Goal: Task Accomplishment & Management: Use online tool/utility

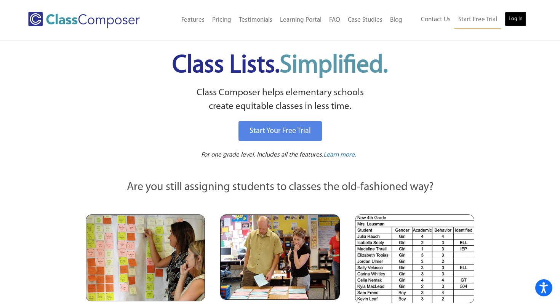
click at [519, 17] on link "Log In" at bounding box center [516, 18] width 22 height 15
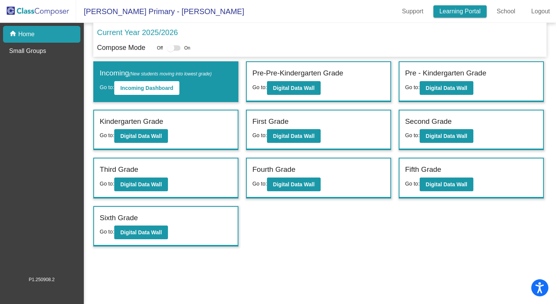
click at [464, 8] on link "Learning Portal" at bounding box center [461, 11] width 54 height 12
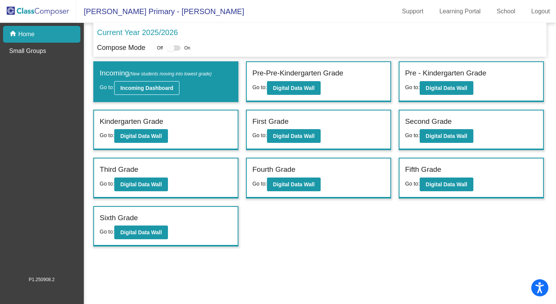
click at [163, 87] on b "Incoming Dashboard" at bounding box center [146, 88] width 53 height 6
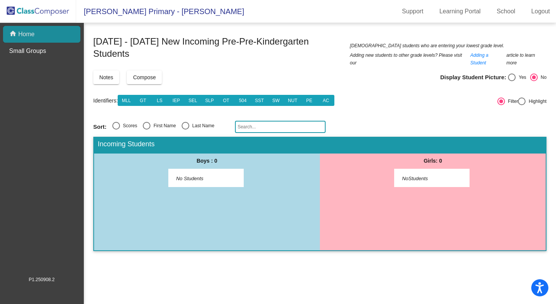
click at [75, 35] on div "home Home" at bounding box center [41, 34] width 77 height 17
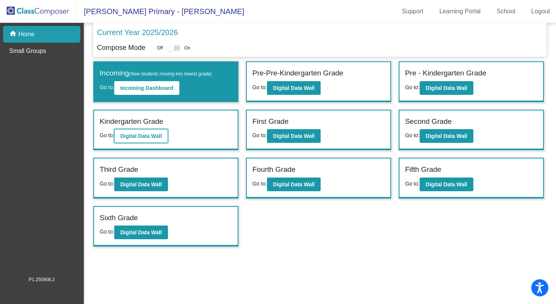
click at [162, 137] on b "Digital Data Wall" at bounding box center [141, 136] width 42 height 6
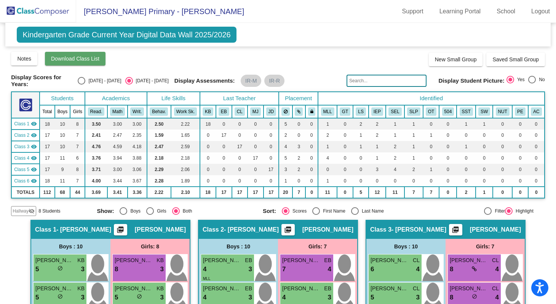
click at [102, 58] on button "Download Class List" at bounding box center [75, 59] width 61 height 14
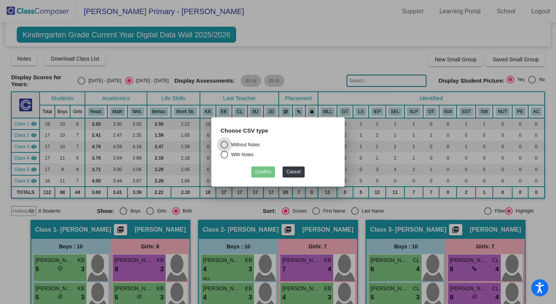
click at [243, 143] on div "Without Notes" at bounding box center [244, 144] width 32 height 7
click at [224, 149] on input "Without Notes" at bounding box center [224, 149] width 0 height 0
radio input "true"
click at [263, 173] on button "Confirm" at bounding box center [263, 172] width 24 height 11
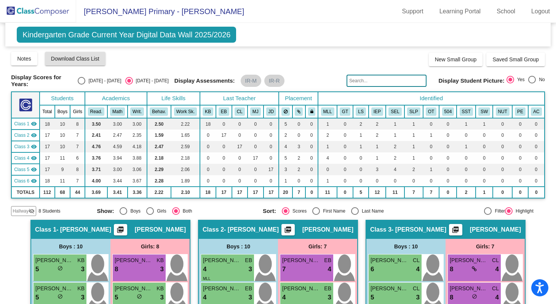
click at [34, 178] on mat-icon "visibility" at bounding box center [34, 181] width 6 height 6
click at [34, 178] on mat-icon "visibility_off" at bounding box center [34, 181] width 6 height 6
click at [20, 104] on img at bounding box center [25, 104] width 13 height 13
click at [57, 96] on th "Students" at bounding box center [62, 98] width 45 height 13
click at [528, 79] on div "Select an option" at bounding box center [532, 80] width 8 height 8
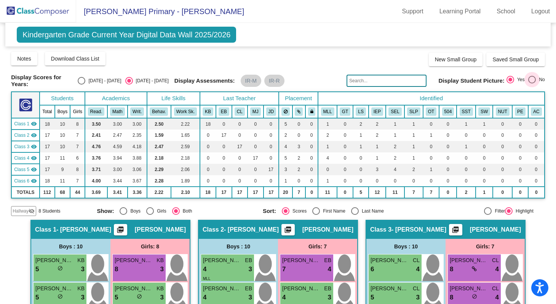
click at [532, 83] on input "No" at bounding box center [532, 83] width 0 height 0
radio input "true"
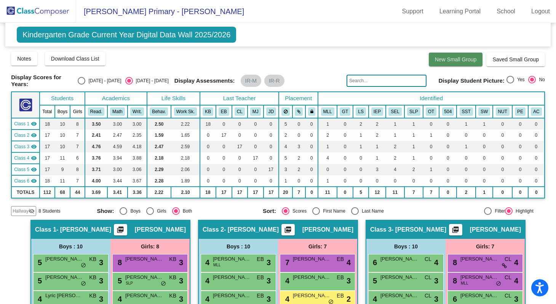
click at [467, 60] on span "New Small Group" at bounding box center [456, 59] width 42 height 6
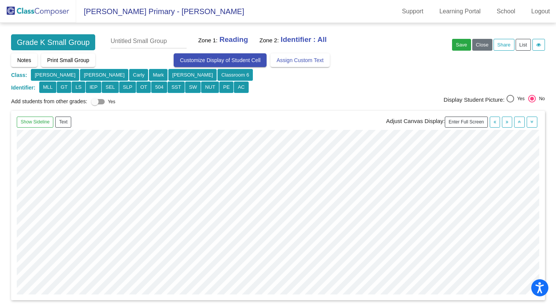
scroll to position [0, 437]
click at [455, 301] on div "Show Sideline Text Adjust Canvas Display: Enter Full Screen" at bounding box center [278, 205] width 546 height 199
click at [318, 117] on div "Show Sideline Move Selected to Sideline Text Adjust Canvas Display: Enter Full …" at bounding box center [278, 122] width 523 height 11
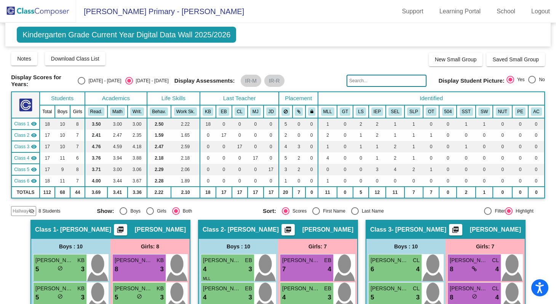
click at [22, 179] on span "Class 6" at bounding box center [21, 181] width 15 height 7
click at [315, 208] on div "Select an option" at bounding box center [316, 211] width 8 height 8
click at [316, 215] on input "First Name" at bounding box center [316, 215] width 0 height 0
radio input "true"
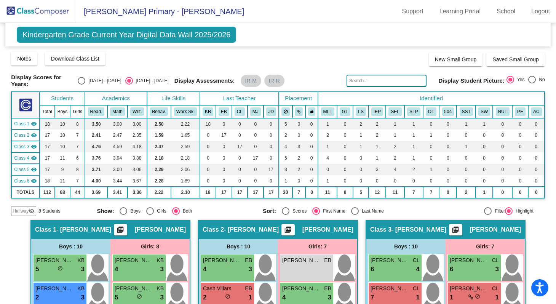
click at [485, 210] on div at bounding box center [488, 211] width 8 height 8
click at [488, 215] on input "Filter" at bounding box center [488, 215] width 0 height 0
radio input "true"
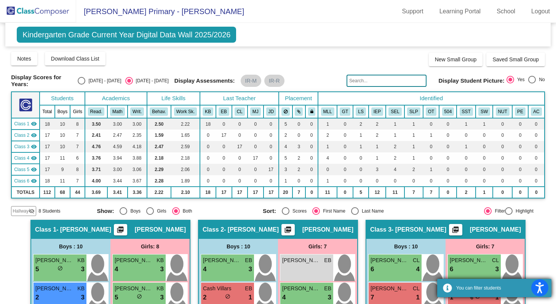
click at [472, 288] on div "You can filter students" at bounding box center [501, 288] width 90 height 7
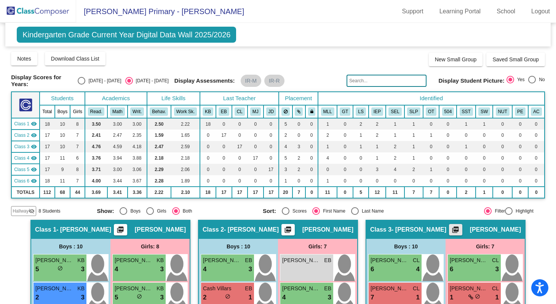
click at [460, 226] on mat-icon "picture_as_pdf" at bounding box center [455, 231] width 9 height 11
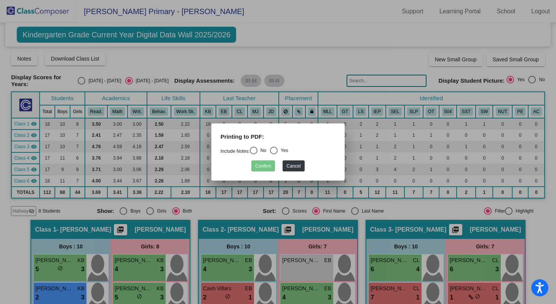
click at [256, 149] on div "Select an option" at bounding box center [254, 151] width 8 height 8
click at [254, 154] on input "No" at bounding box center [253, 154] width 0 height 0
radio input "true"
click at [265, 168] on button "Confirm" at bounding box center [263, 165] width 24 height 11
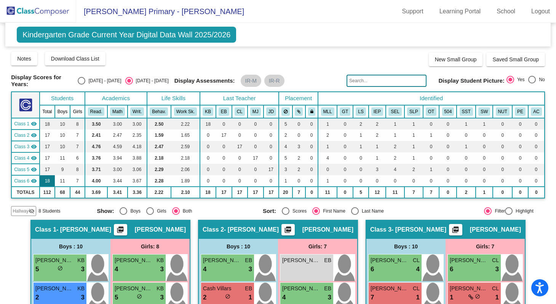
click at [47, 178] on td "18" at bounding box center [47, 180] width 15 height 11
click at [410, 13] on link "Support" at bounding box center [413, 11] width 34 height 12
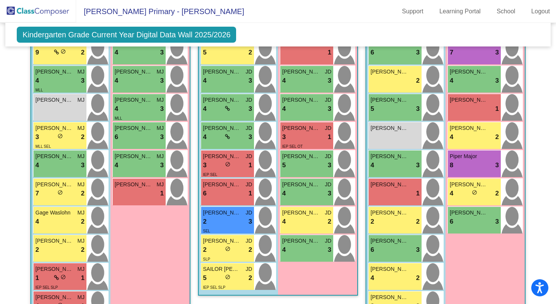
scroll to position [546, 0]
click at [489, 269] on div "Girls: 7 Charlotte Krueger 7 lock do_not_disturb_alt 3 Esther Len 4 lock do_not…" at bounding box center [485, 186] width 79 height 329
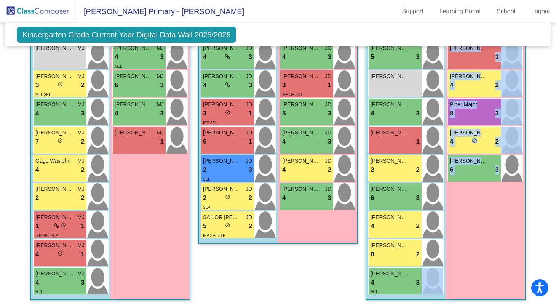
scroll to position [599, 0]
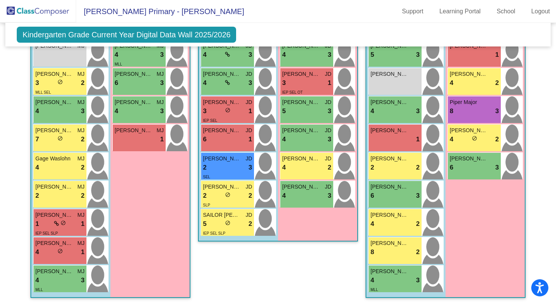
drag, startPoint x: 493, startPoint y: 295, endPoint x: 481, endPoint y: 293, distance: 12.5
click at [481, 293] on div "Girls: 7 Charlotte Krueger 7 lock do_not_disturb_alt 3 Esther Len 4 lock do_not…" at bounding box center [485, 132] width 79 height 329
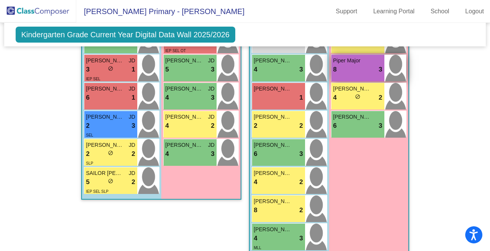
scroll to position [1031, 0]
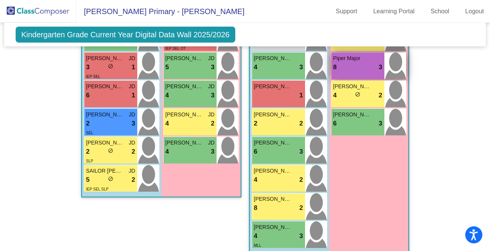
click at [384, 153] on div "Girls: 7 Charlotte Krueger 7 lock do_not_disturb_alt 3 Esther Len 4 lock do_not…" at bounding box center [368, 88] width 79 height 329
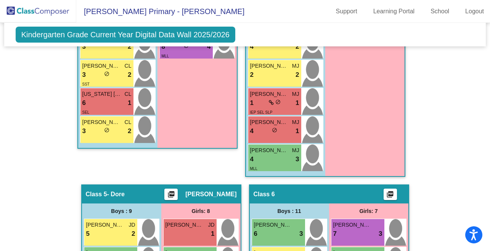
scroll to position [753, 0]
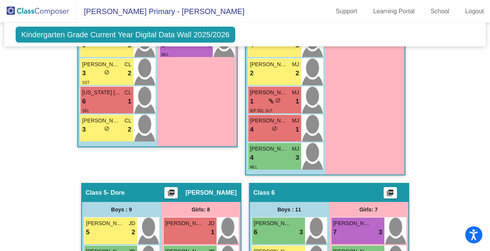
click at [266, 193] on span "Class 6" at bounding box center [263, 193] width 21 height 8
click at [321, 192] on div "Class 6 picture_as_pdf" at bounding box center [329, 193] width 159 height 18
click at [214, 34] on span "Kindergarten Grade Current Year Digital Data Wall 2025/2026" at bounding box center [125, 35] width 219 height 16
click at [137, 13] on span "Blaine Primary - Shannon" at bounding box center [160, 11] width 168 height 12
click at [162, 11] on span "Blaine Primary - Shannon" at bounding box center [160, 11] width 168 height 12
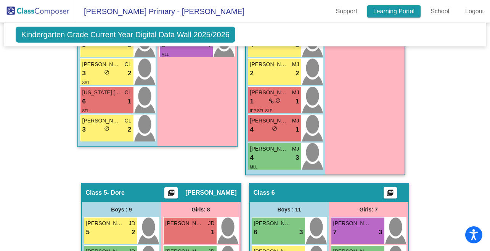
click at [387, 9] on link "Learning Portal" at bounding box center [394, 11] width 54 height 12
click at [301, 31] on div "Kindergarten Grade Current Year Digital Data Wall 2025/2026 Add, Move, or Retai…" at bounding box center [245, 35] width 482 height 24
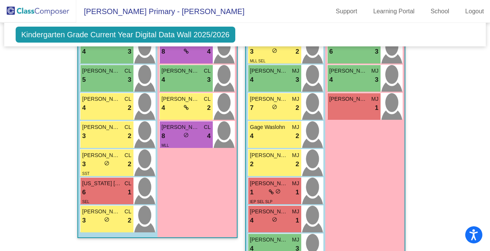
scroll to position [663, 0]
